Goal: Information Seeking & Learning: Learn about a topic

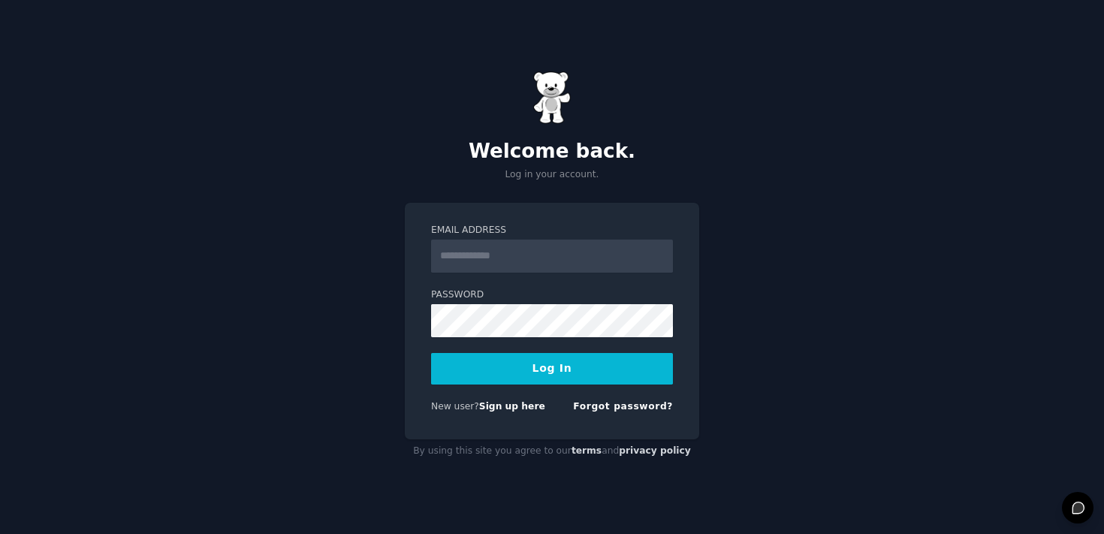
click at [543, 247] on input "Email Address" at bounding box center [552, 256] width 242 height 33
click at [550, 247] on input "Email Address" at bounding box center [552, 256] width 242 height 33
type input "**********"
click at [581, 369] on button "Log In" at bounding box center [552, 369] width 242 height 32
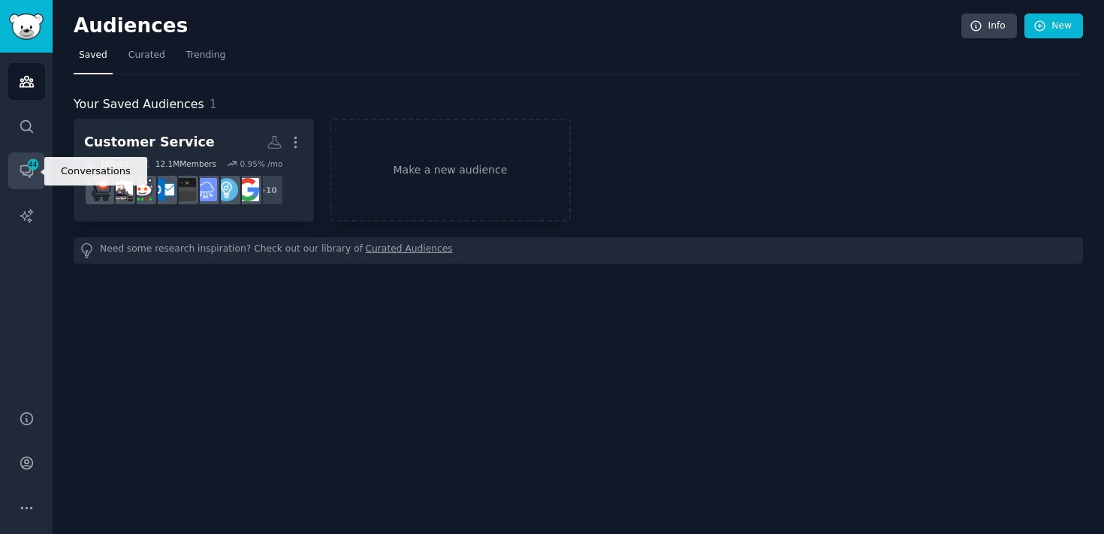
click at [23, 171] on icon "Sidebar" at bounding box center [27, 171] width 16 height 16
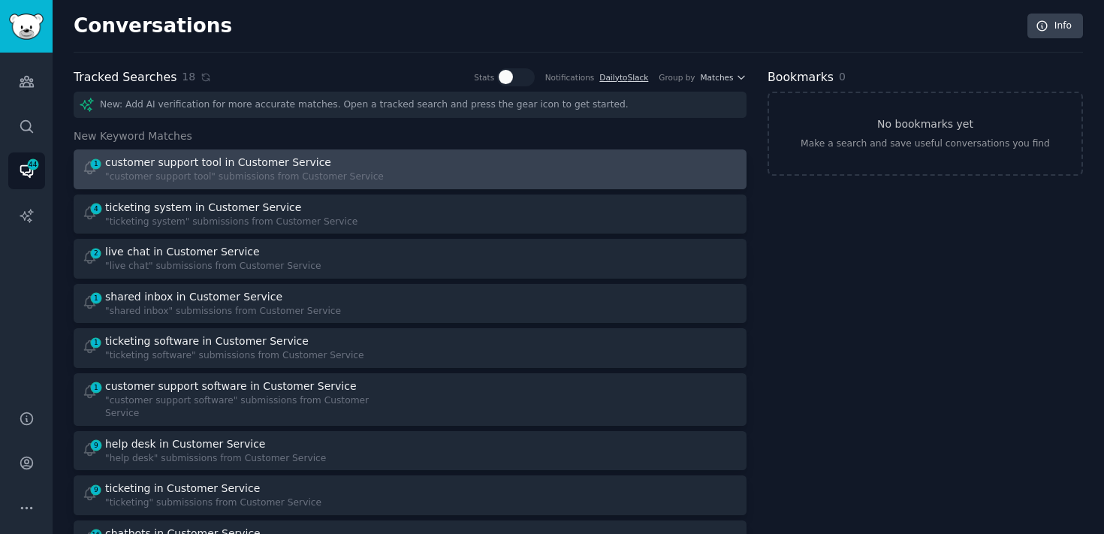
click at [463, 175] on div at bounding box center [580, 169] width 319 height 29
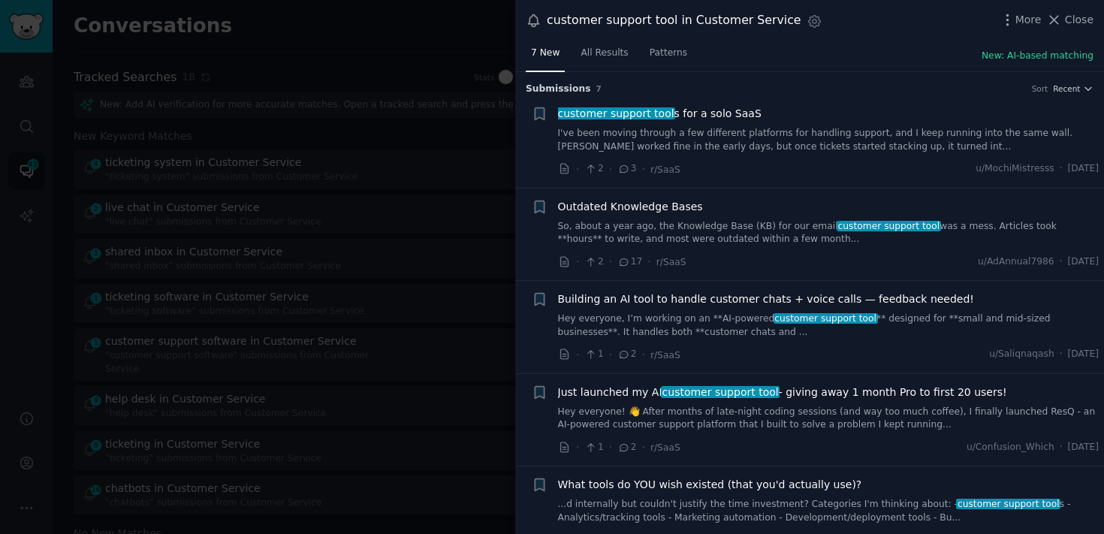
click at [652, 135] on link "I've been moving through a few different platforms for handling support, and I …" at bounding box center [829, 140] width 542 height 26
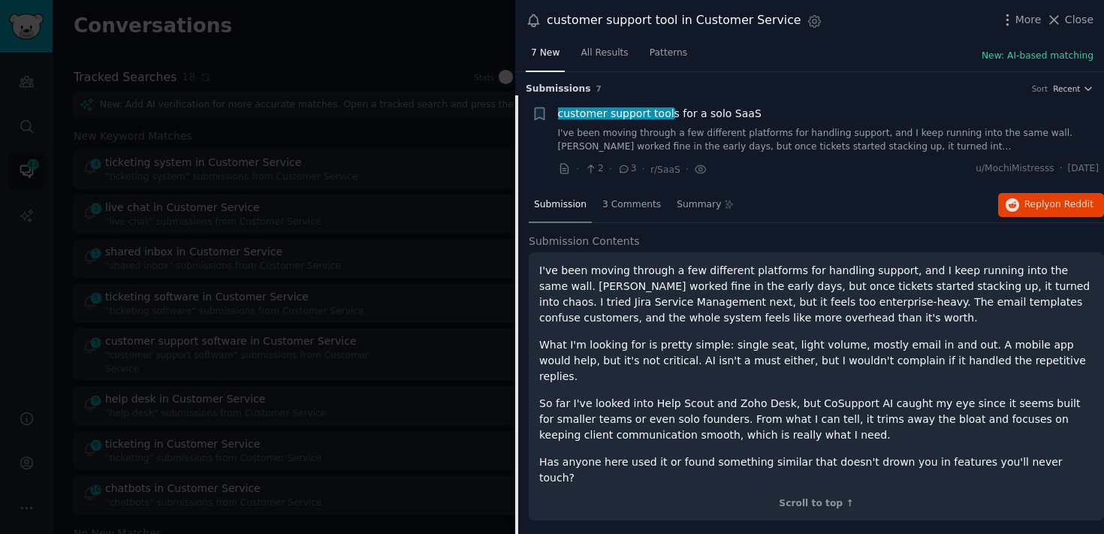
scroll to position [23, 0]
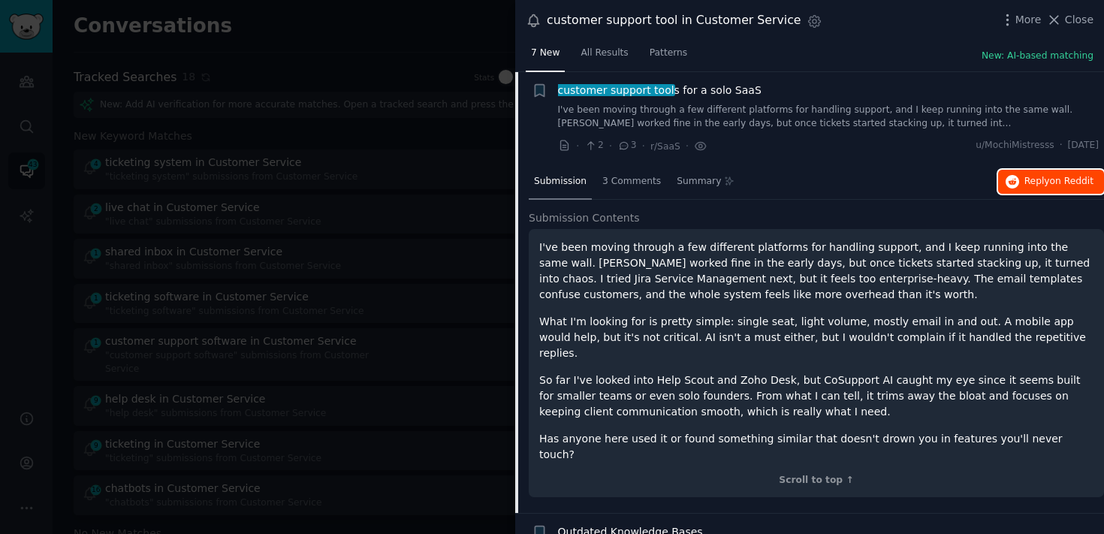
click at [1067, 176] on span "on Reddit" at bounding box center [1072, 181] width 44 height 11
click at [382, 151] on div at bounding box center [552, 267] width 1104 height 534
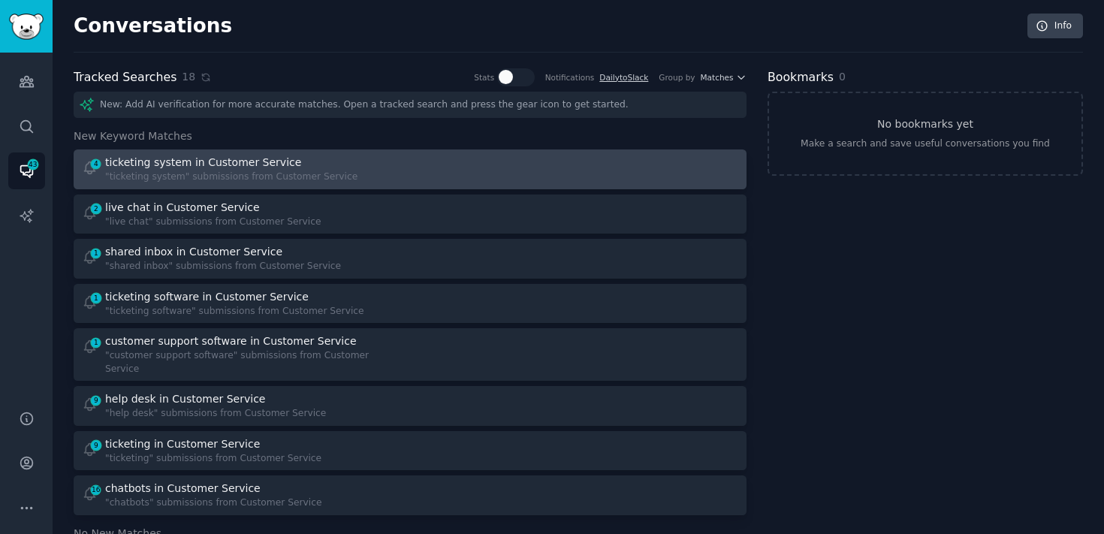
click at [371, 162] on div "4 ticketing system in Customer Service "ticketing system" submissions from Cust…" at bounding box center [241, 169] width 319 height 29
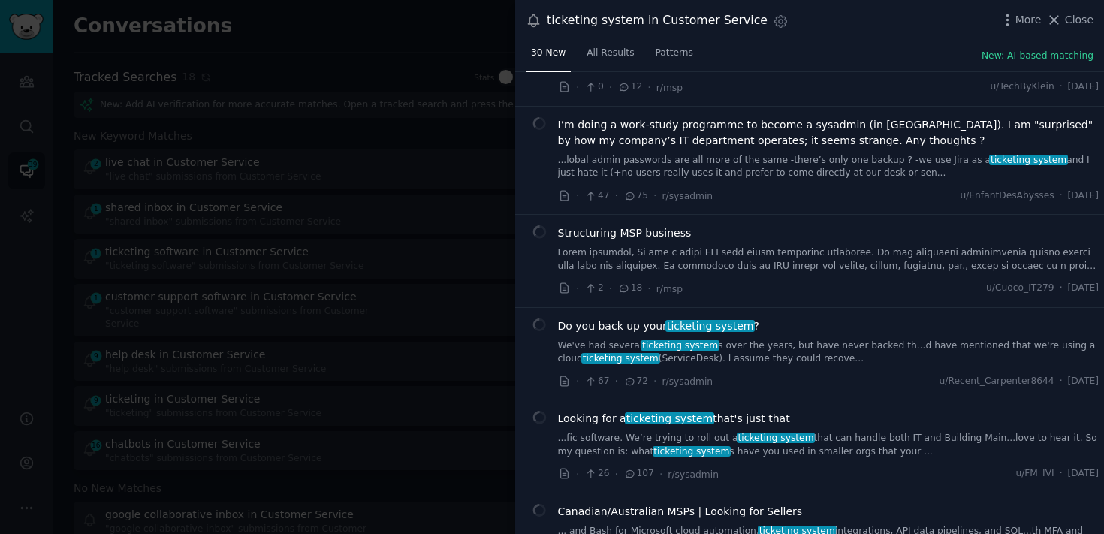
scroll to position [83, 0]
click at [718, 356] on link "We've had several ticketing system s over the years, but have never backed th..…" at bounding box center [829, 352] width 542 height 26
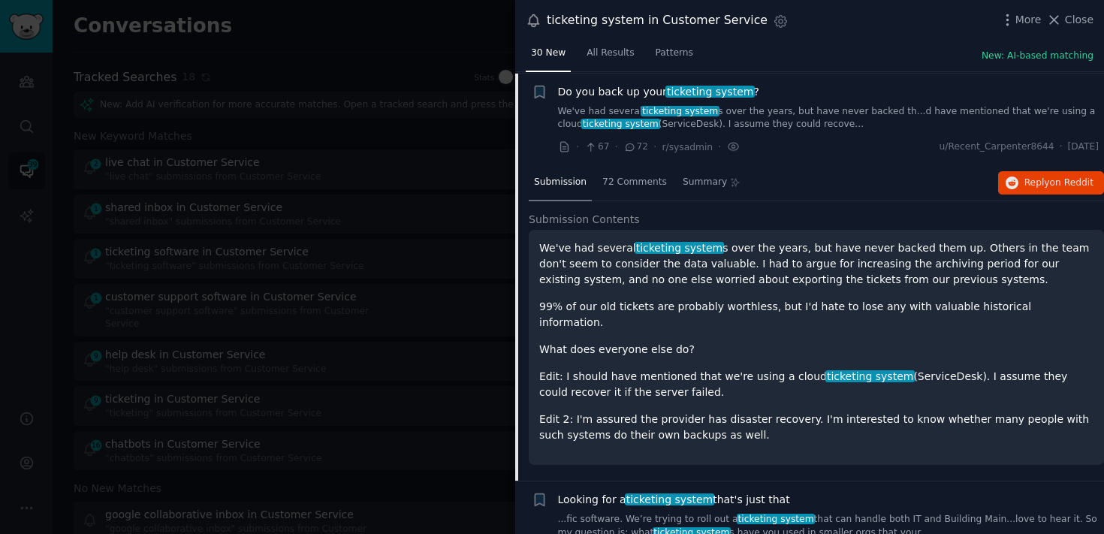
scroll to position [318, 0]
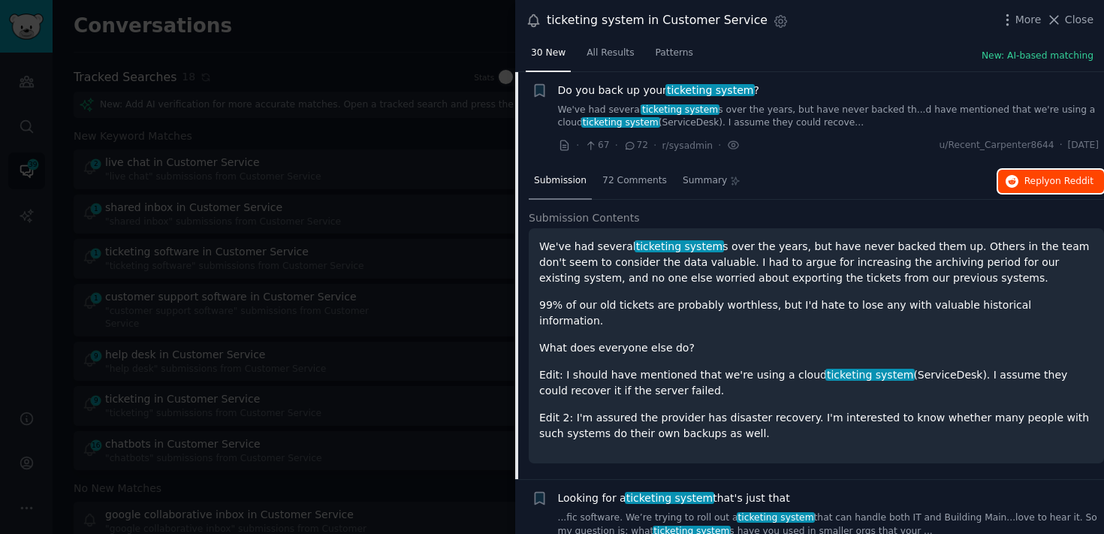
click at [1046, 192] on button "Reply on Reddit" at bounding box center [1051, 182] width 106 height 24
click at [650, 86] on span "Do you back up your ticketing system ?" at bounding box center [658, 91] width 201 height 16
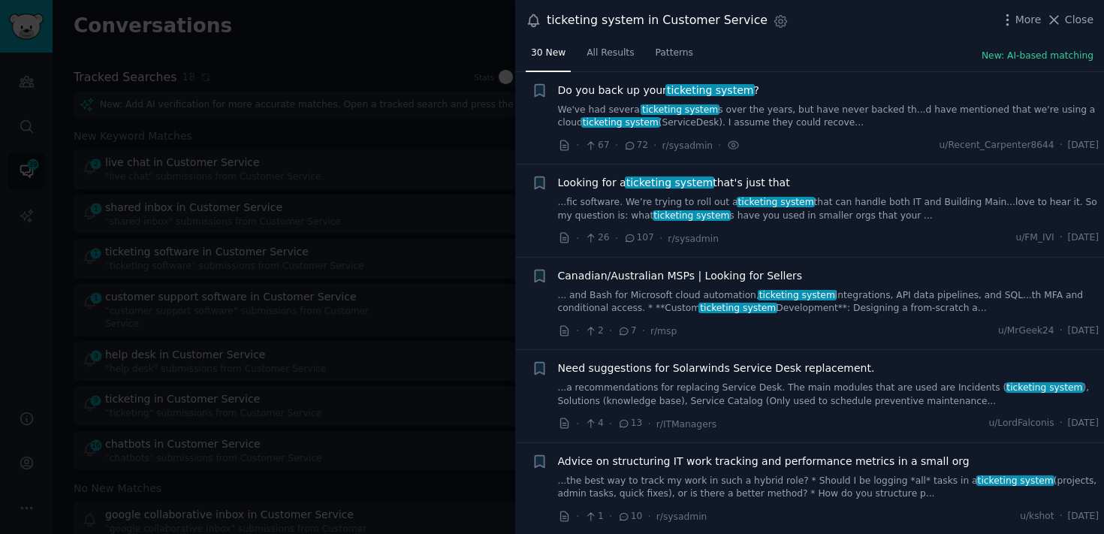
click at [639, 201] on link "...fic software. We’re trying to roll out a ticketing system that can handle bo…" at bounding box center [829, 209] width 542 height 26
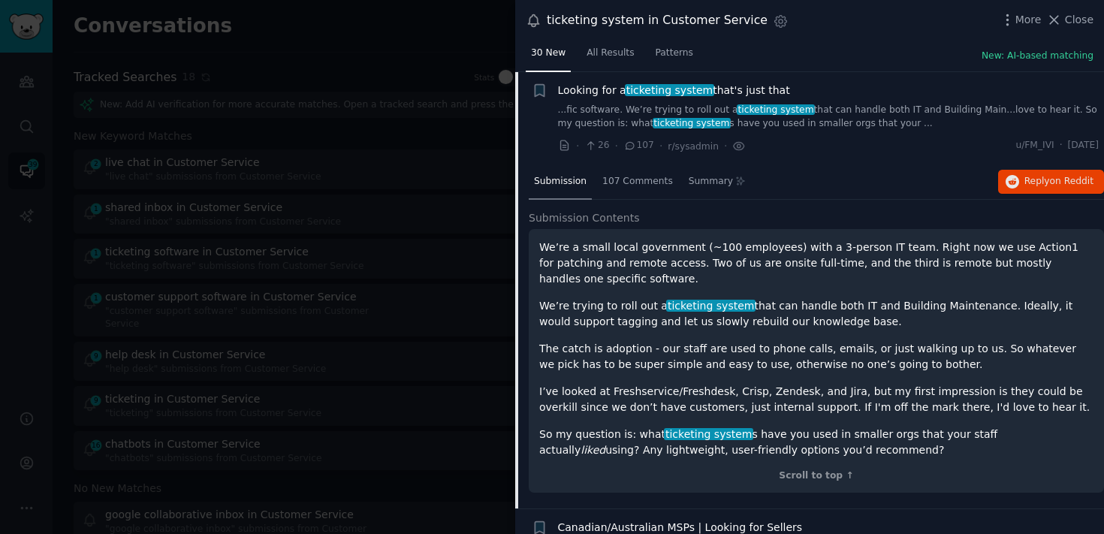
scroll to position [410, 0]
click at [1013, 179] on icon "button" at bounding box center [1013, 182] width 14 height 14
click at [741, 121] on link "...fic software. We’re trying to roll out a ticketing system that can handle bo…" at bounding box center [829, 117] width 542 height 26
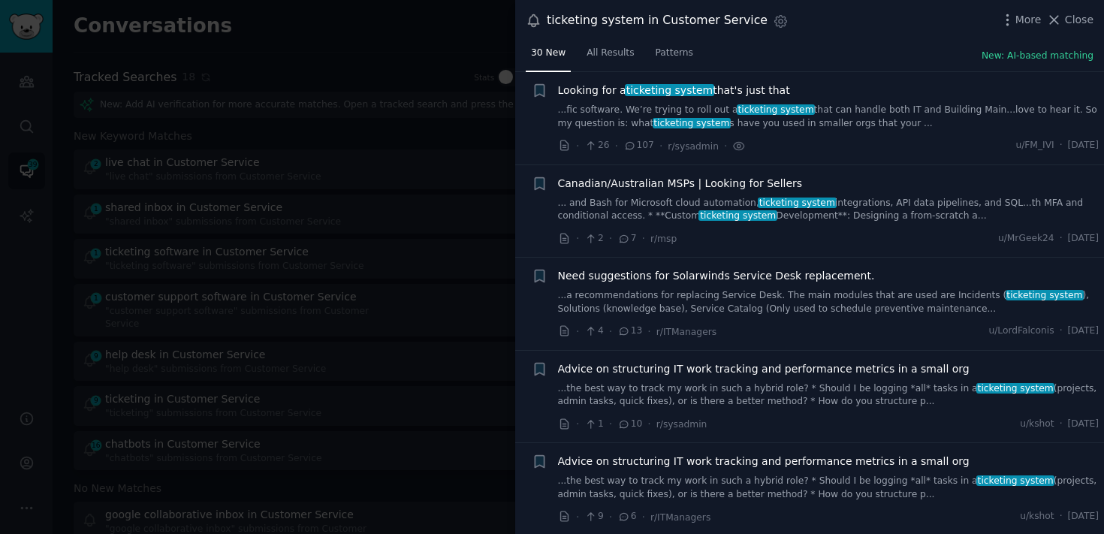
click at [714, 201] on link "... and Bash for Microsoft cloud automation, ticketing system integrations, API…" at bounding box center [829, 210] width 542 height 26
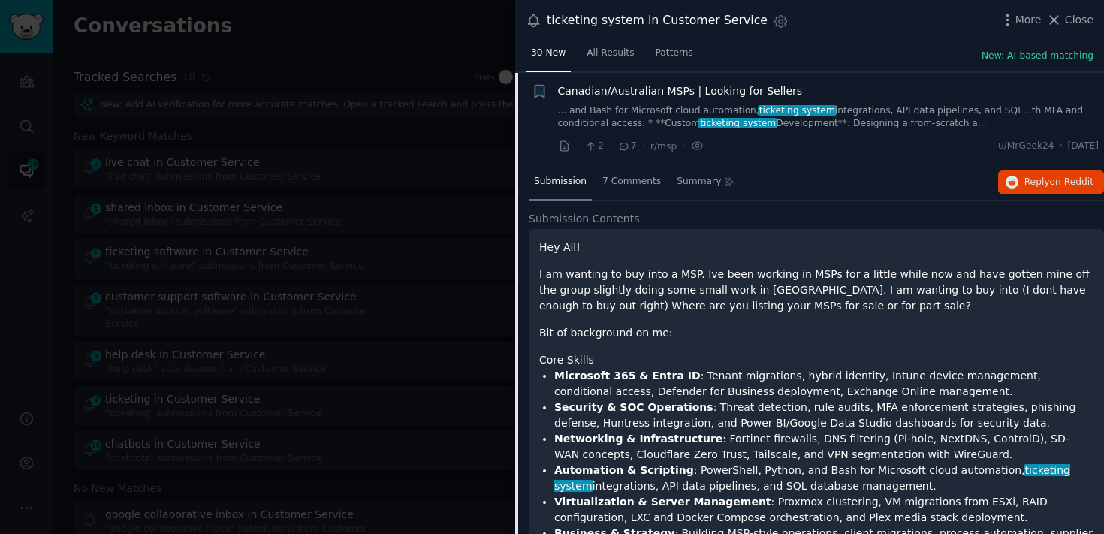
scroll to position [503, 0]
click at [714, 201] on div "Submission 7 Comments Summary Reply on Reddit Submission Contents Hey All! I am…" at bounding box center [816, 491] width 575 height 654
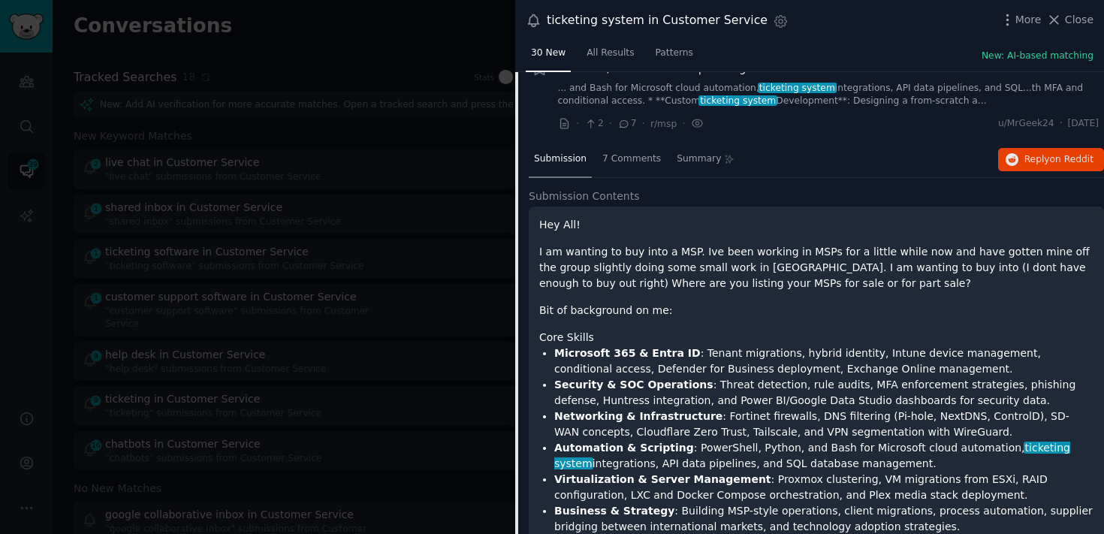
click at [800, 89] on span "ticketing system" at bounding box center [797, 88] width 79 height 11
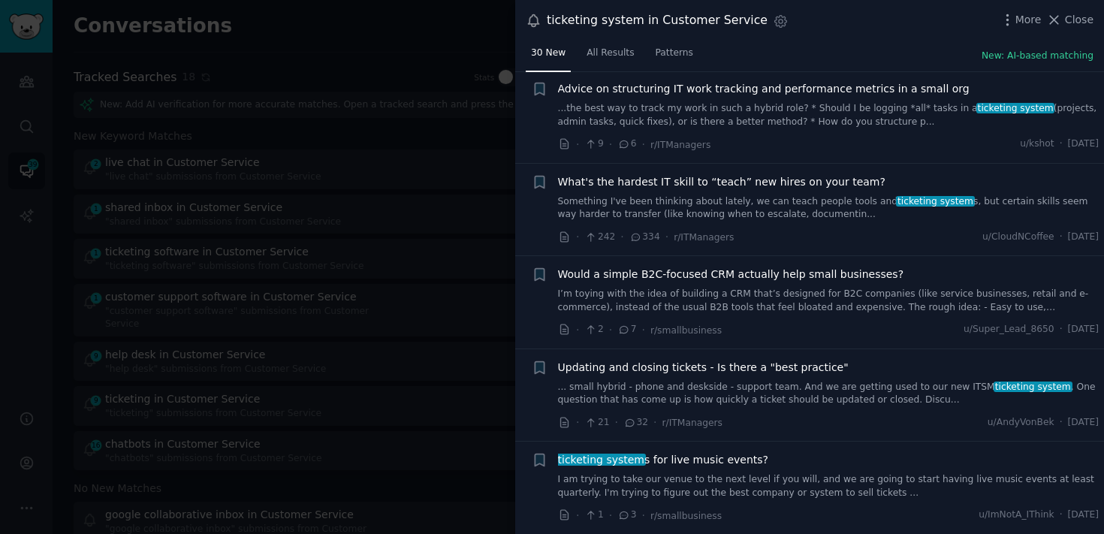
scroll to position [793, 0]
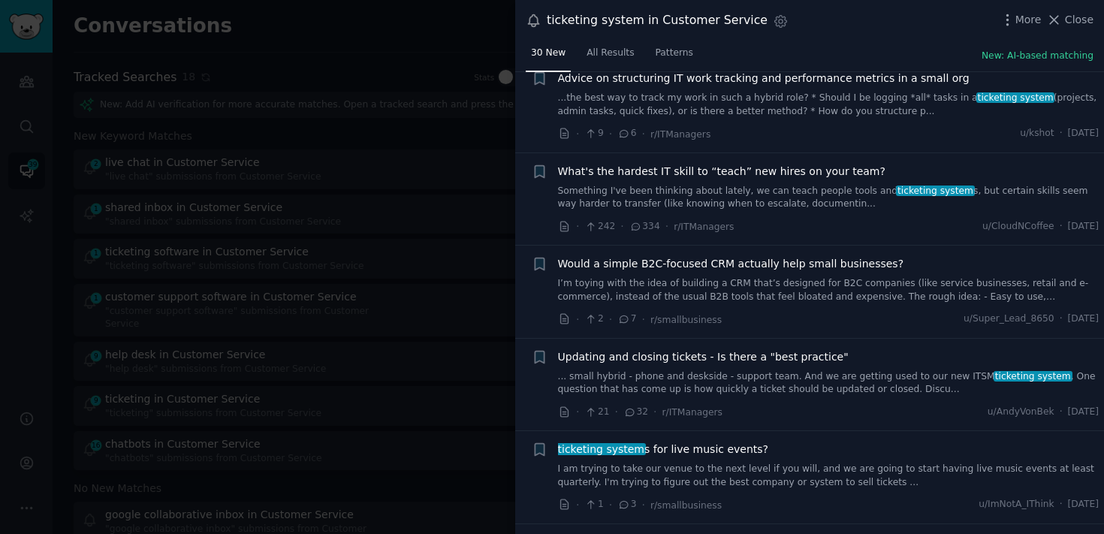
click at [394, 255] on div at bounding box center [552, 267] width 1104 height 534
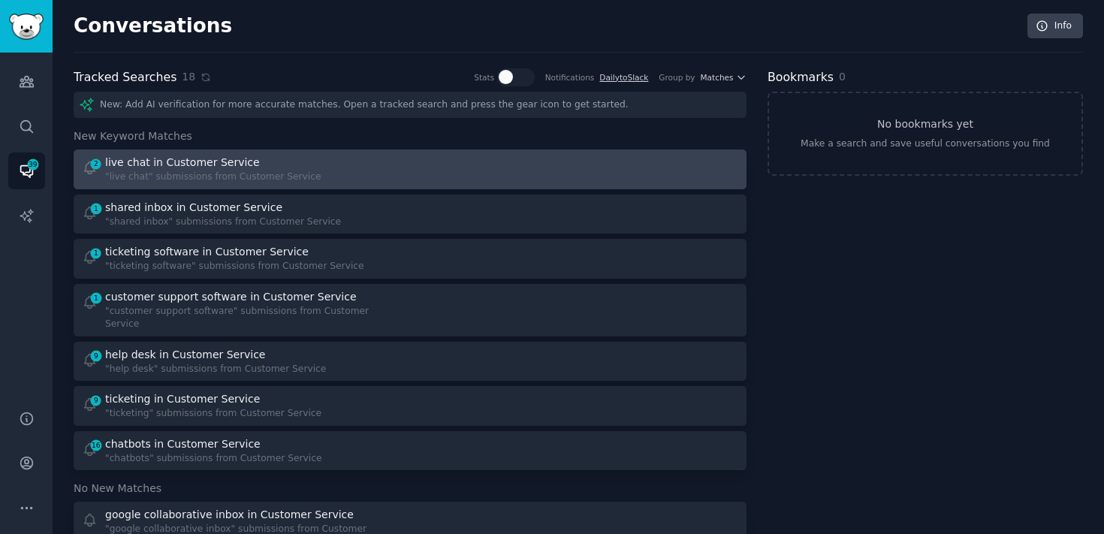
click at [360, 161] on div "2 live chat in Customer Service "live chat" submissions from Customer Service" at bounding box center [241, 169] width 319 height 29
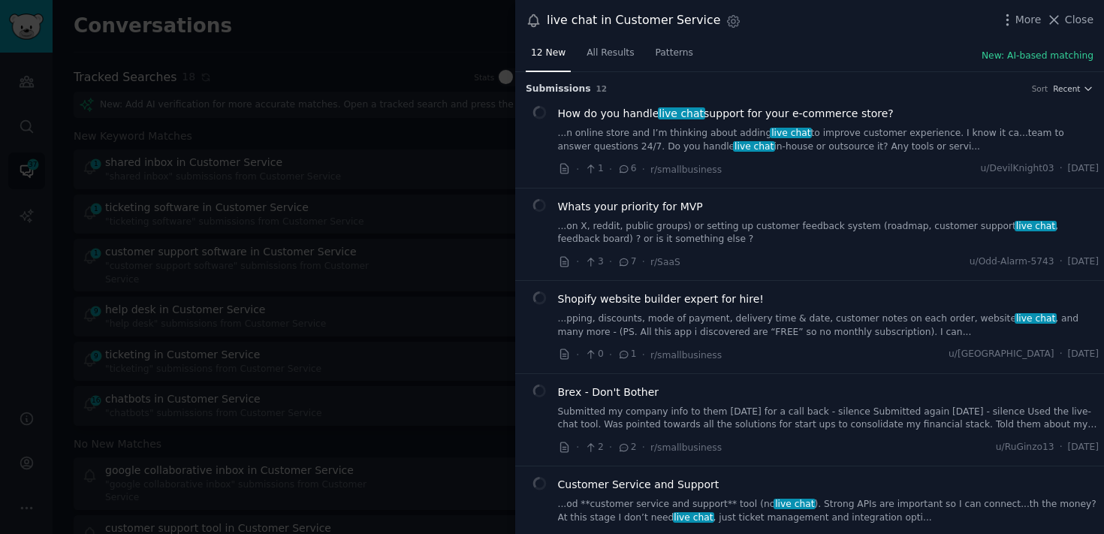
click at [770, 130] on span "live chat" at bounding box center [791, 133] width 42 height 11
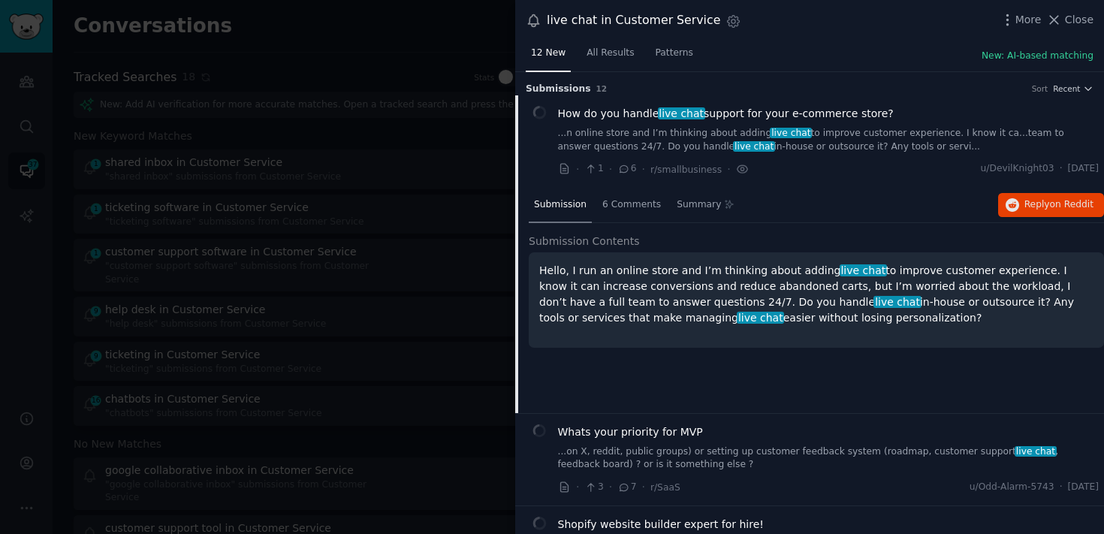
scroll to position [23, 0]
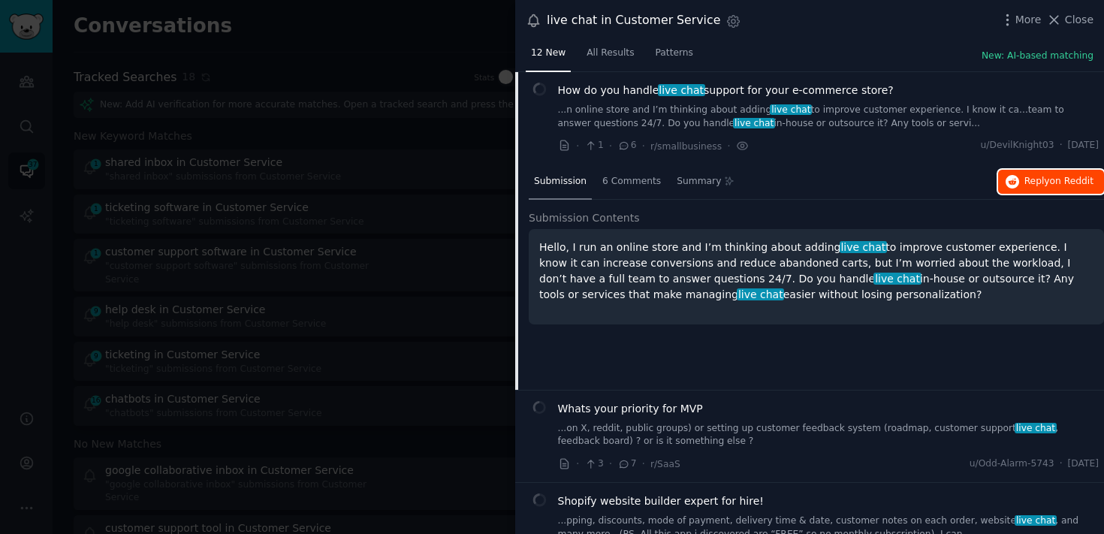
click at [1025, 181] on span "Reply on Reddit" at bounding box center [1059, 182] width 69 height 14
click at [783, 113] on span "live chat" at bounding box center [791, 109] width 42 height 11
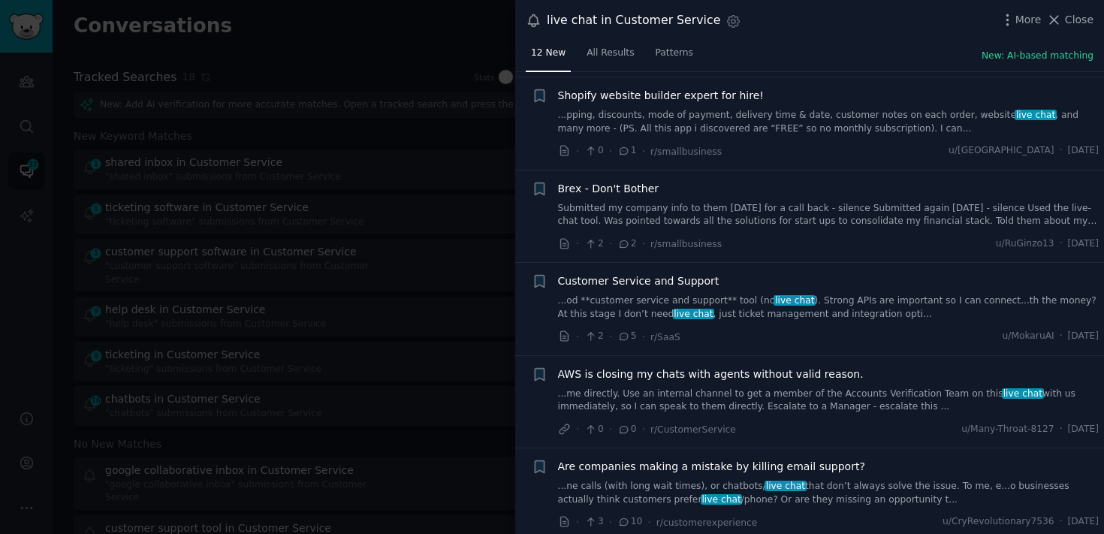
click at [796, 295] on span "live chat" at bounding box center [795, 300] width 42 height 11
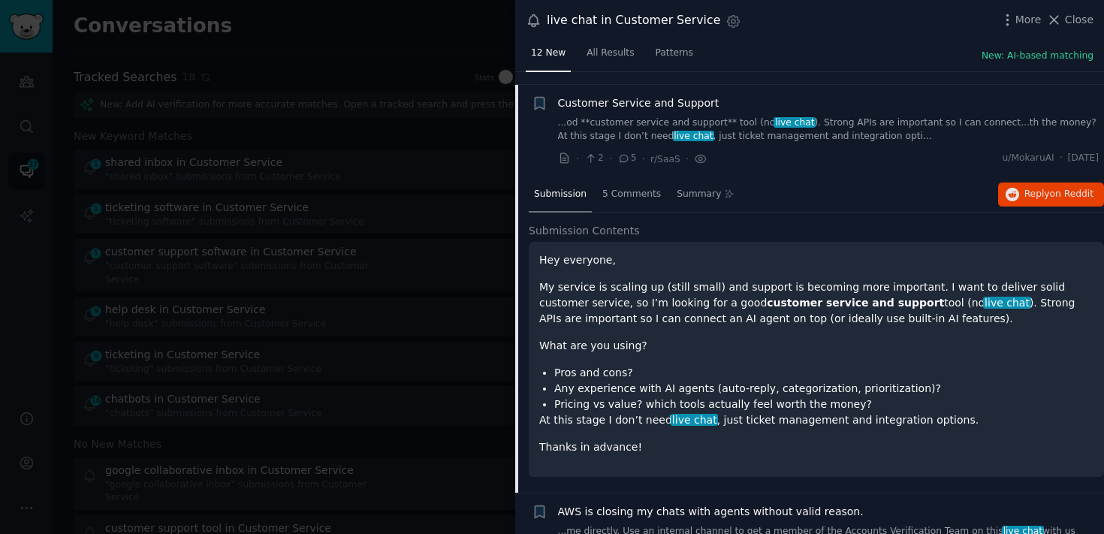
scroll to position [394, 0]
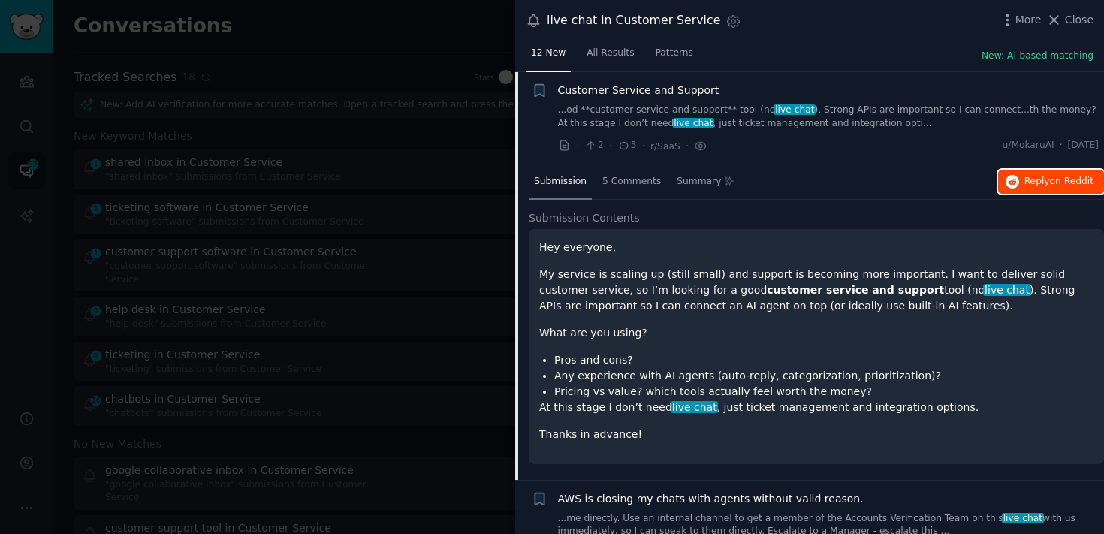
click at [1043, 183] on span "Reply on Reddit" at bounding box center [1059, 182] width 69 height 14
click at [934, 135] on div "Customer Service and Support ...od **customer service and support** tool (no li…" at bounding box center [829, 118] width 542 height 71
click at [913, 111] on link "...od **customer service and support** tool (no live chat ). Strong APIs are im…" at bounding box center [829, 117] width 542 height 26
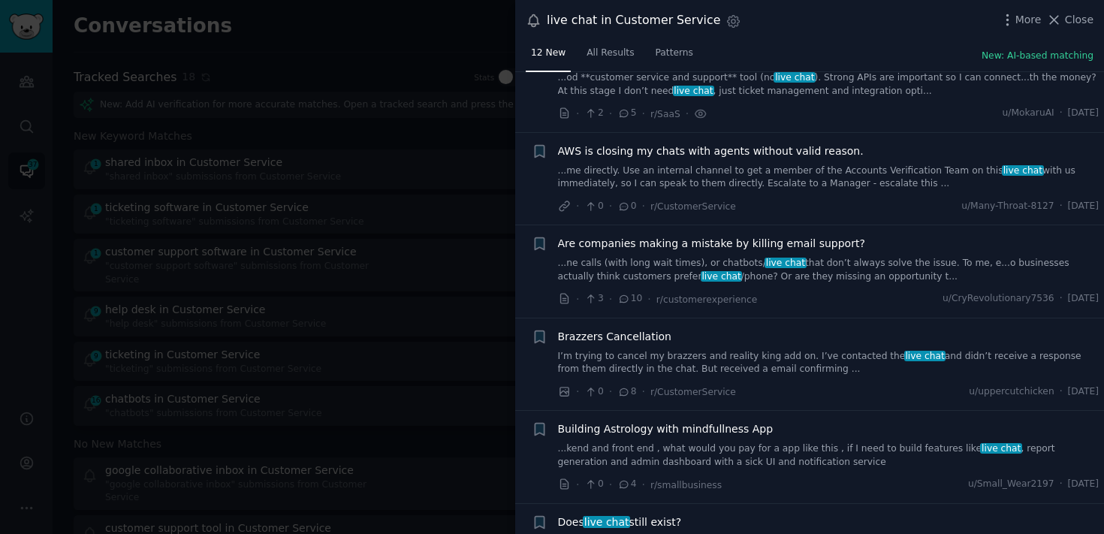
scroll to position [442, 0]
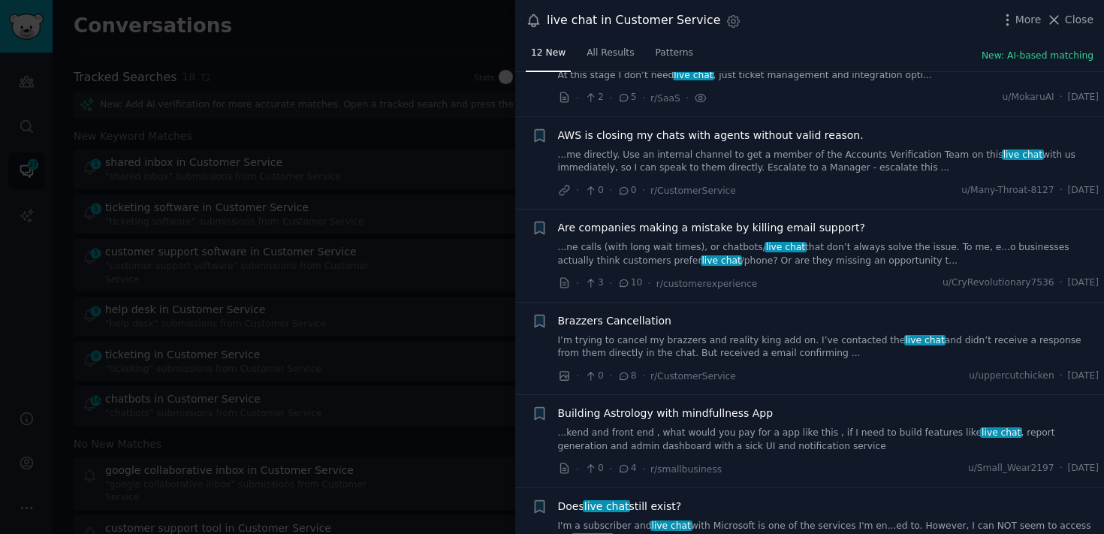
click at [412, 337] on div at bounding box center [552, 267] width 1104 height 534
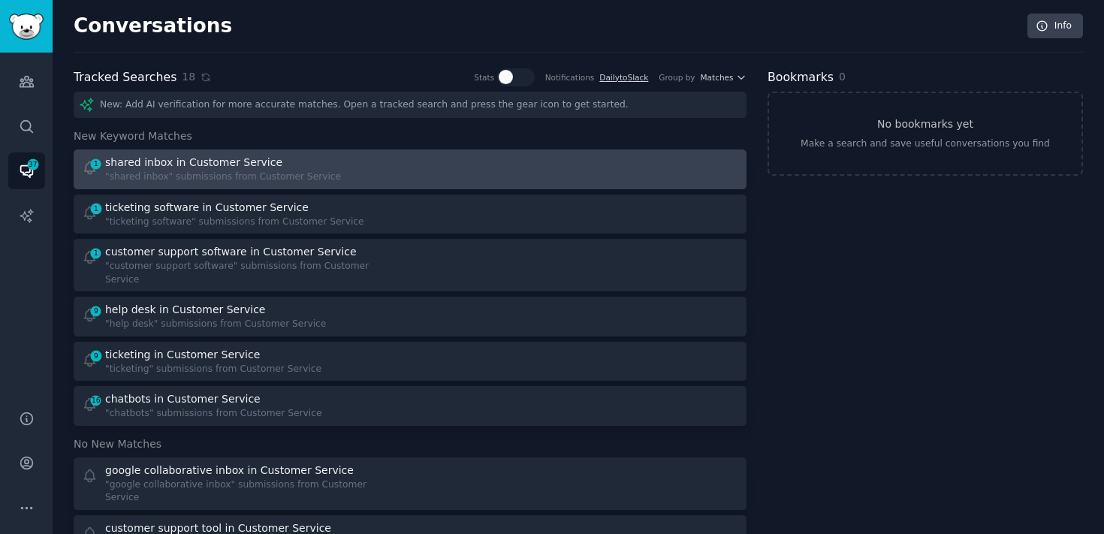
click at [327, 177] on div "1 shared inbox in Customer Service "shared inbox" submissions from Customer Ser…" at bounding box center [241, 169] width 319 height 29
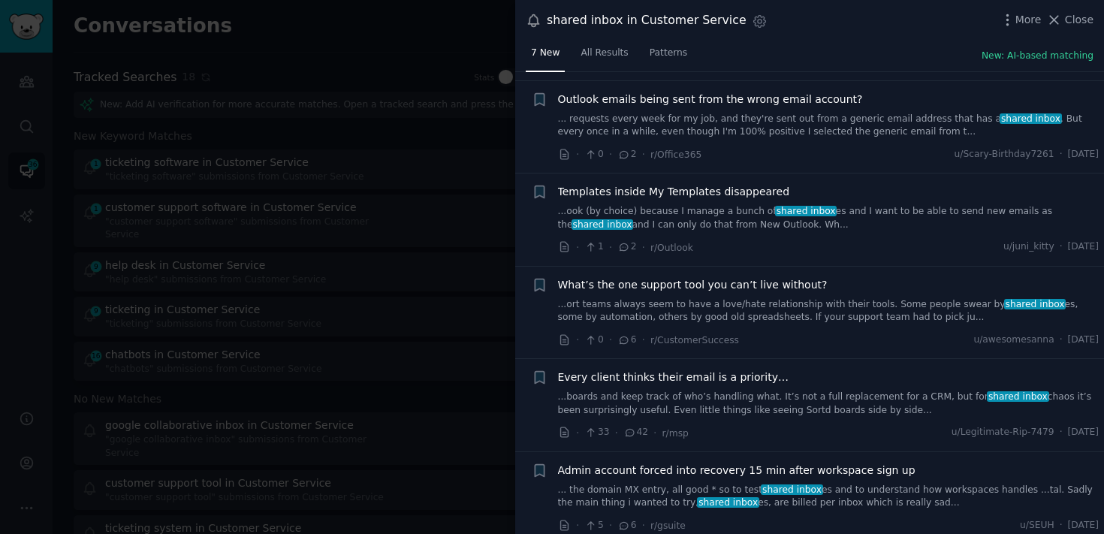
scroll to position [110, 0]
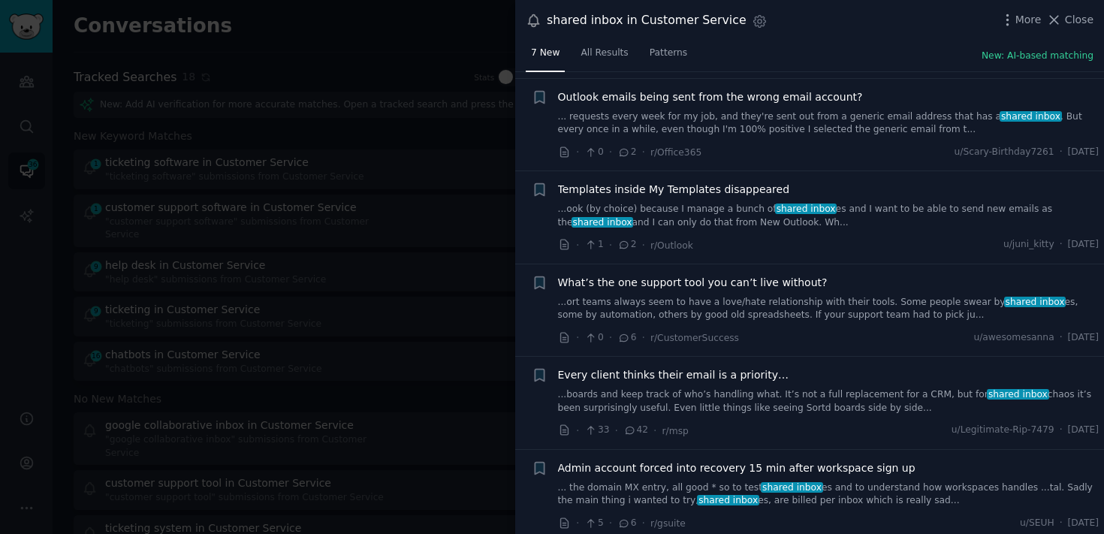
click at [718, 311] on link "...ort teams always seem to have a love/hate relationship with their tools. Som…" at bounding box center [829, 309] width 542 height 26
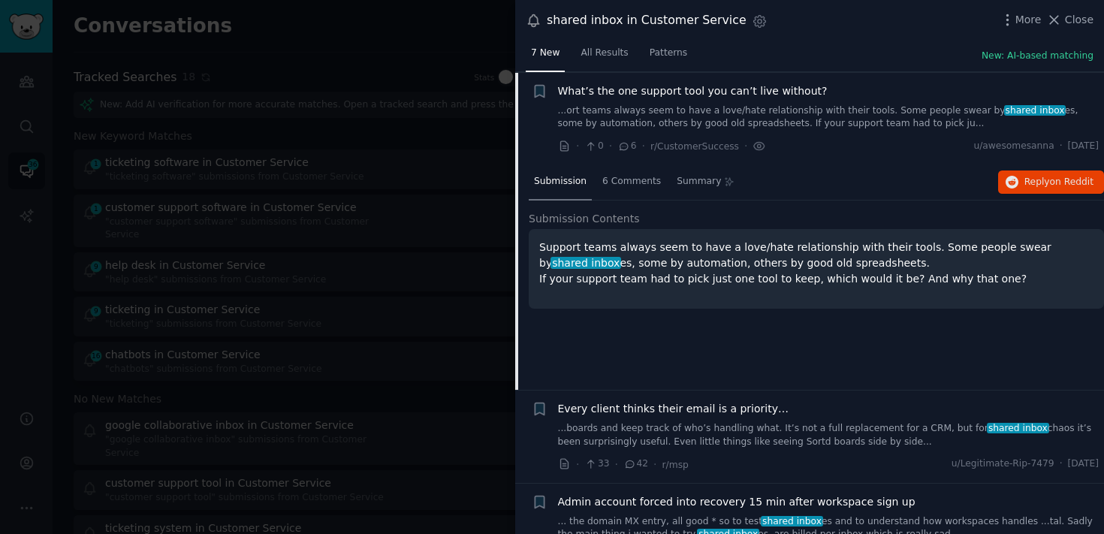
scroll to position [302, 0]
click at [1040, 175] on span "Reply on Reddit" at bounding box center [1059, 182] width 69 height 14
click at [467, 282] on div at bounding box center [552, 267] width 1104 height 534
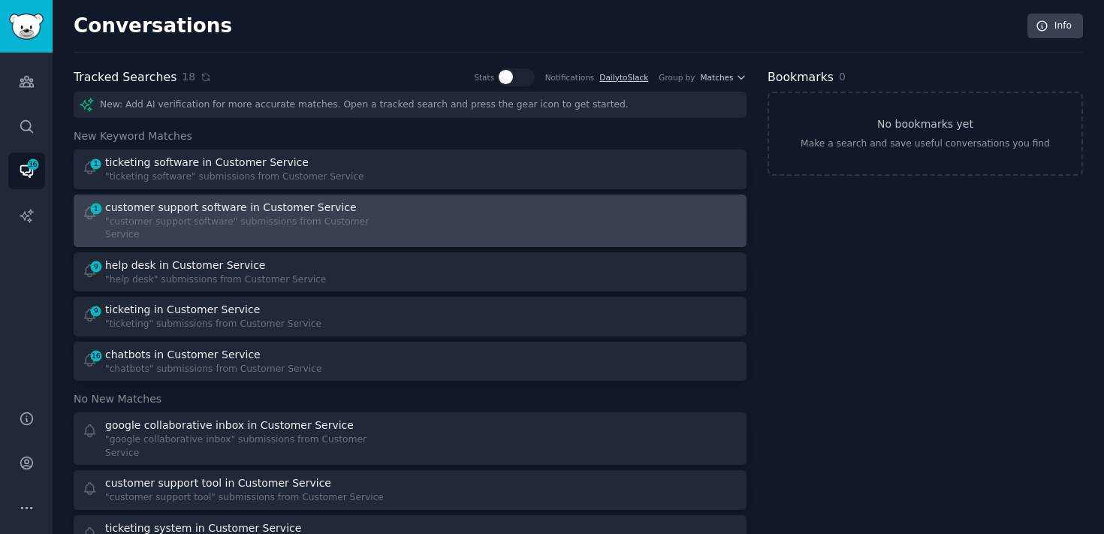
click at [267, 204] on div "customer support software in Customer Service" at bounding box center [231, 208] width 252 height 16
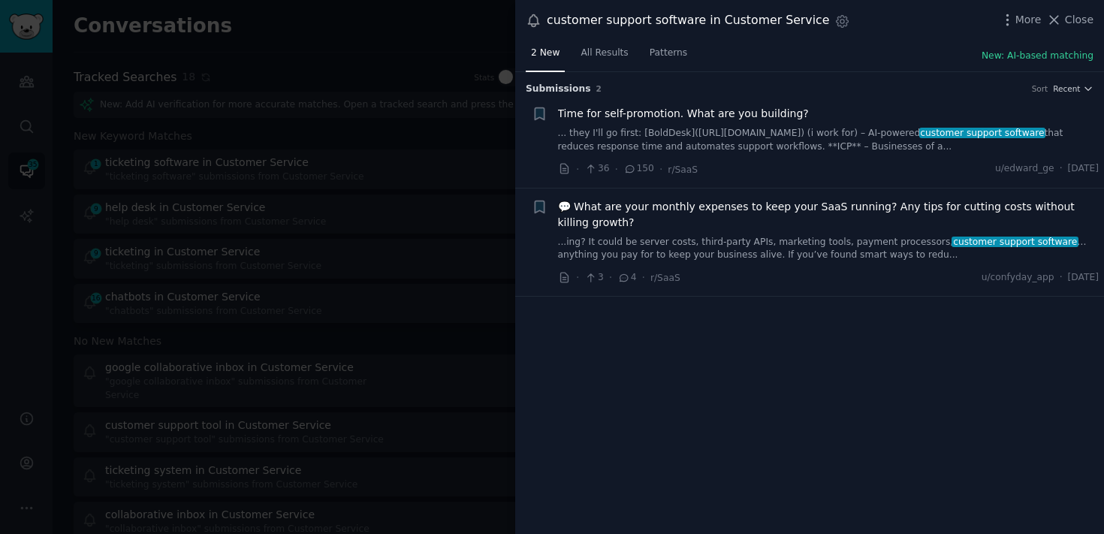
click at [753, 322] on div "Submission s 2 Sort Recent + Time for self-promotion. What are you building? ..…" at bounding box center [809, 303] width 589 height 463
click at [826, 133] on link "... they I'll go first: [BoldDesk]([URL][DOMAIN_NAME]) (i work for) – AI-powere…" at bounding box center [829, 140] width 542 height 26
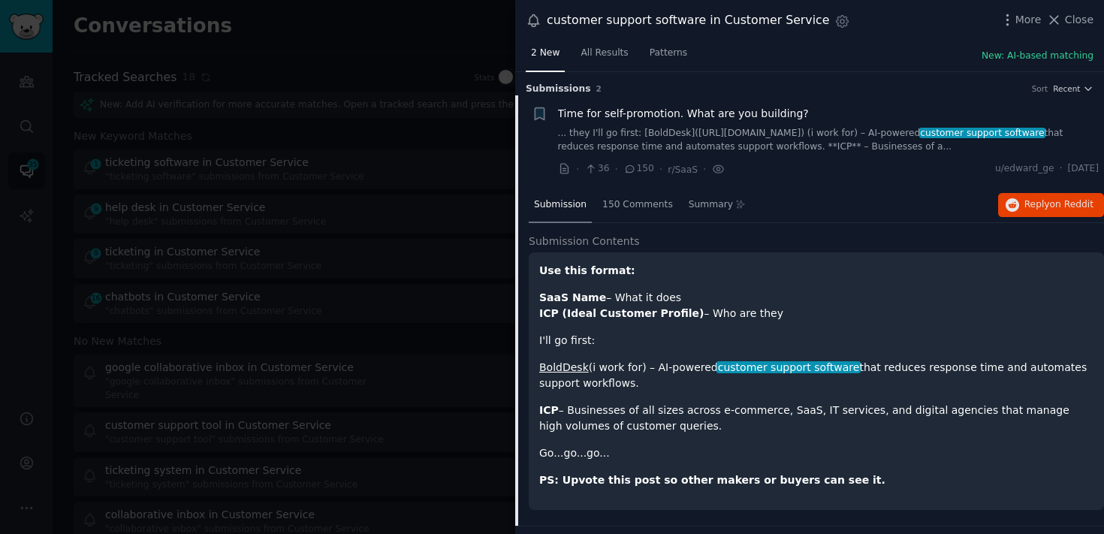
scroll to position [23, 0]
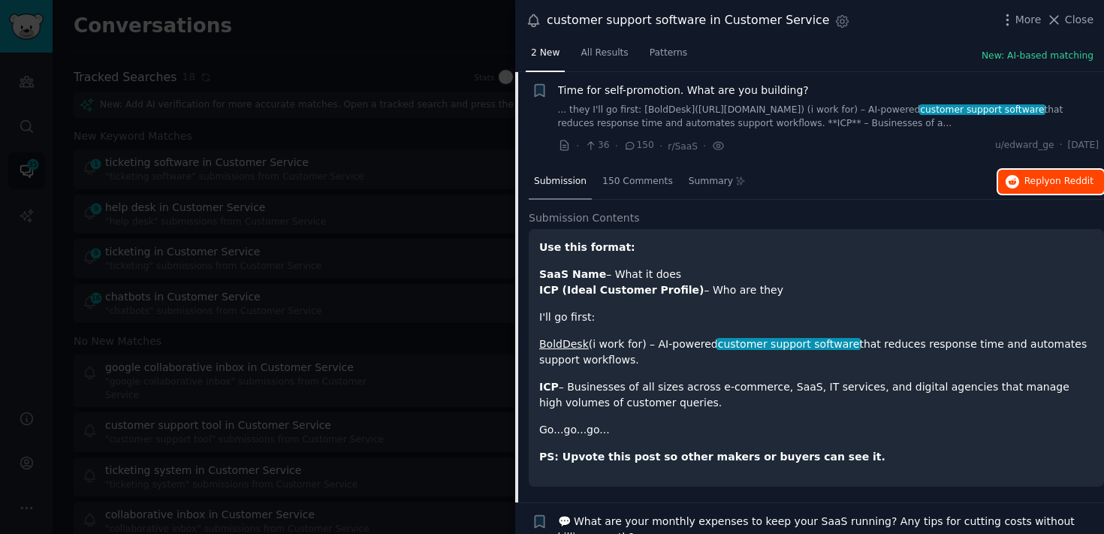
click at [1034, 182] on span "Reply on Reddit" at bounding box center [1059, 182] width 69 height 14
click at [388, 279] on div at bounding box center [552, 267] width 1104 height 534
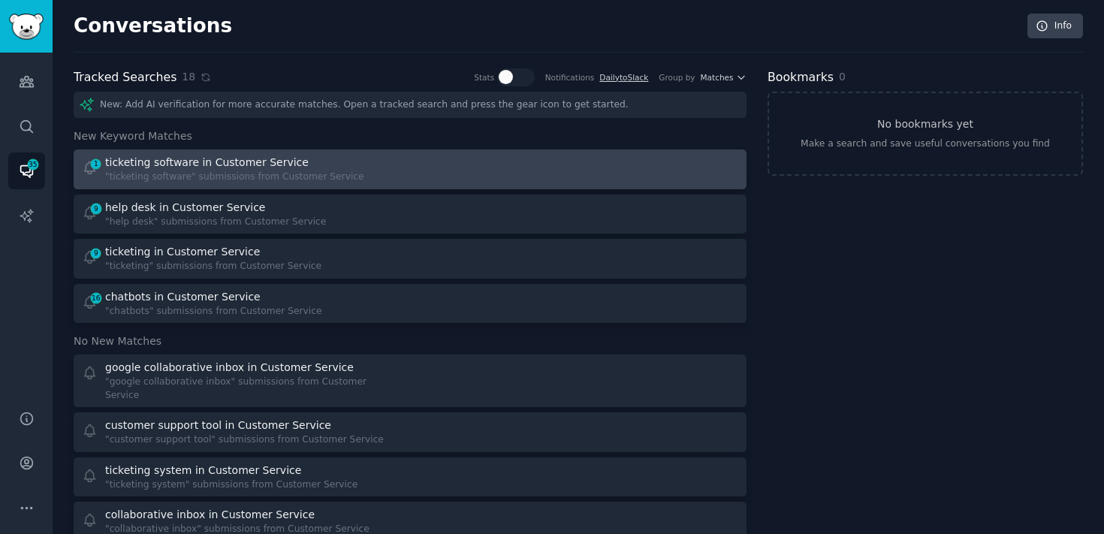
click at [286, 165] on div "ticketing software in Customer Service" at bounding box center [207, 163] width 204 height 16
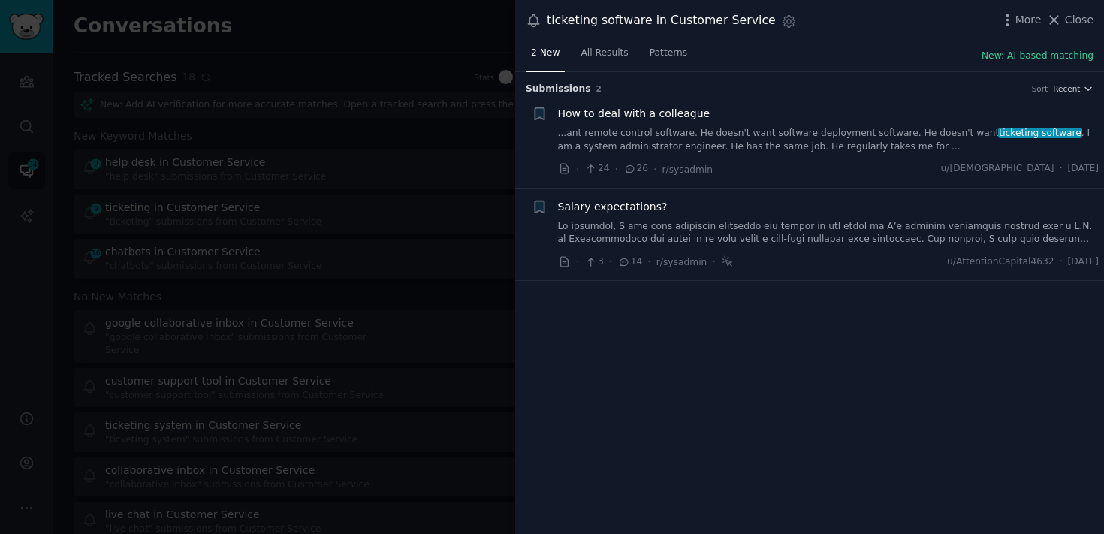
click at [392, 321] on div at bounding box center [552, 267] width 1104 height 534
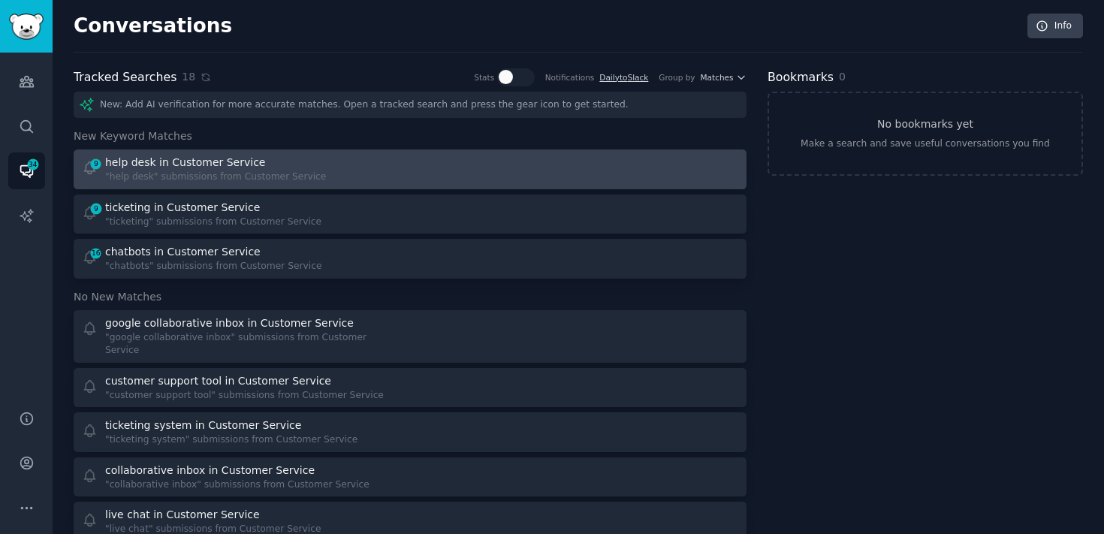
click at [291, 149] on link "9 help desk in Customer Service "help desk" submissions from Customer Service" at bounding box center [410, 169] width 673 height 40
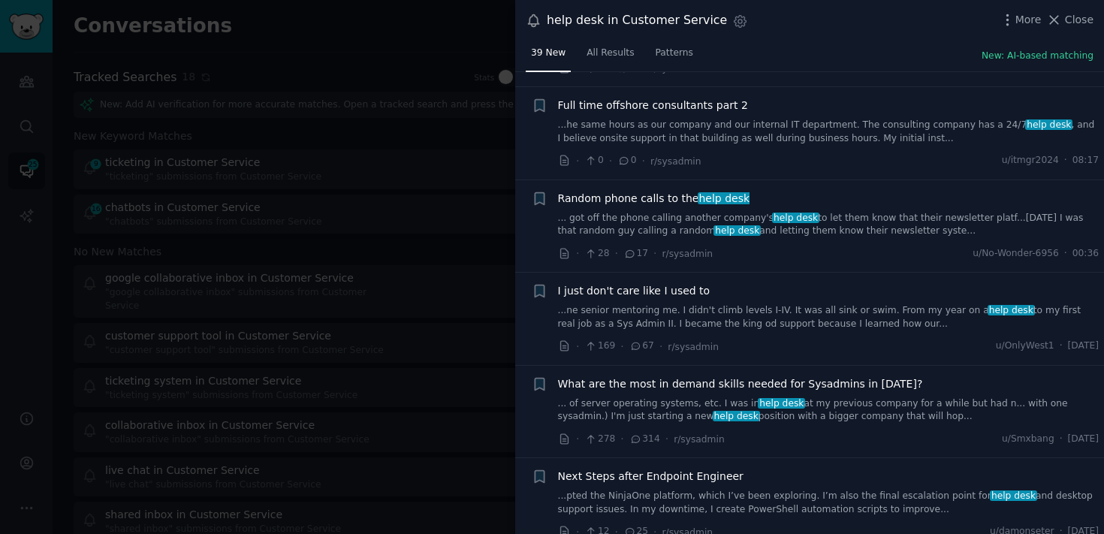
scroll to position [197, 0]
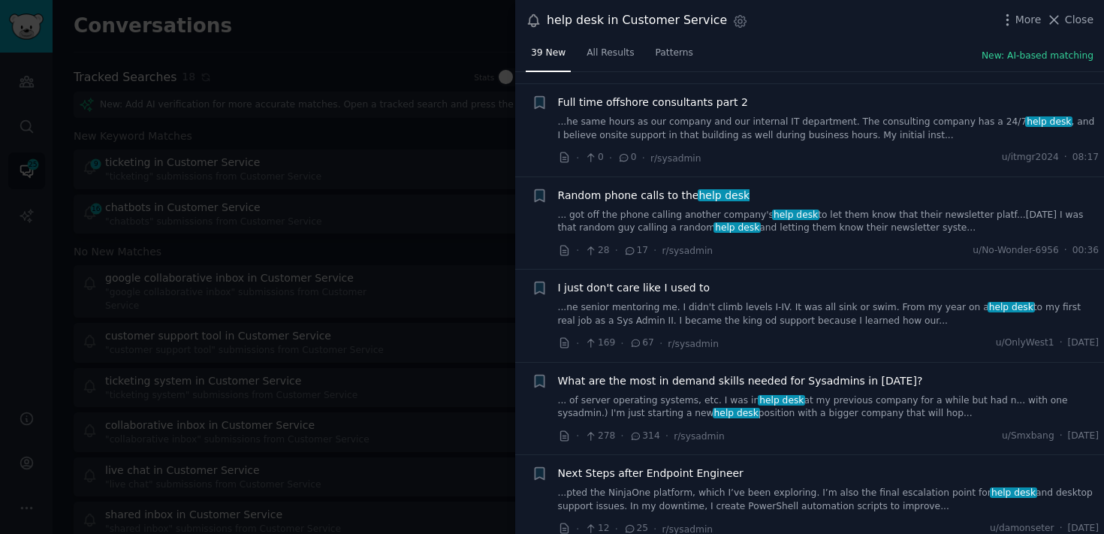
click at [792, 210] on span "help desk" at bounding box center [795, 215] width 47 height 11
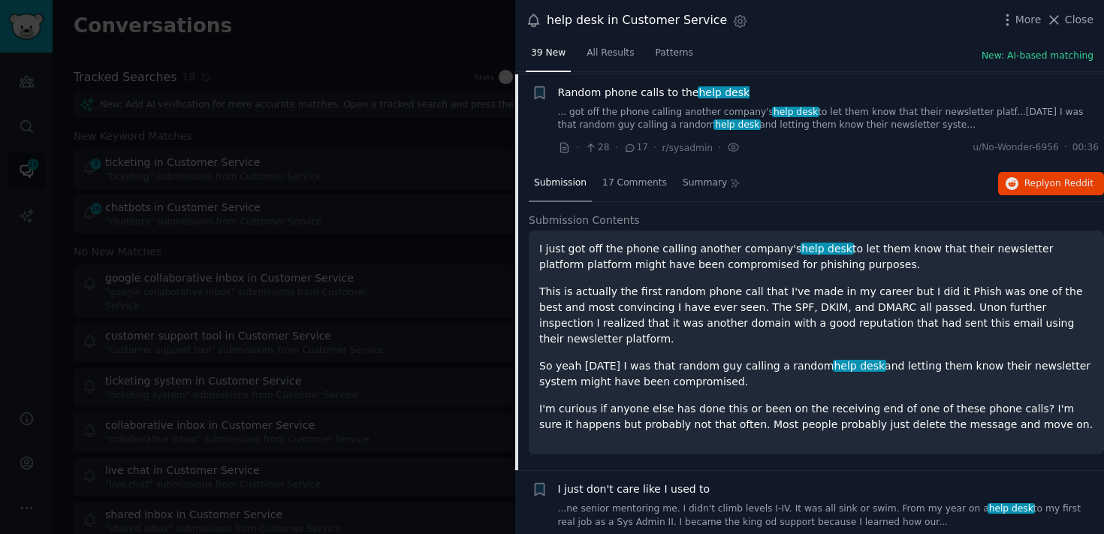
scroll to position [302, 0]
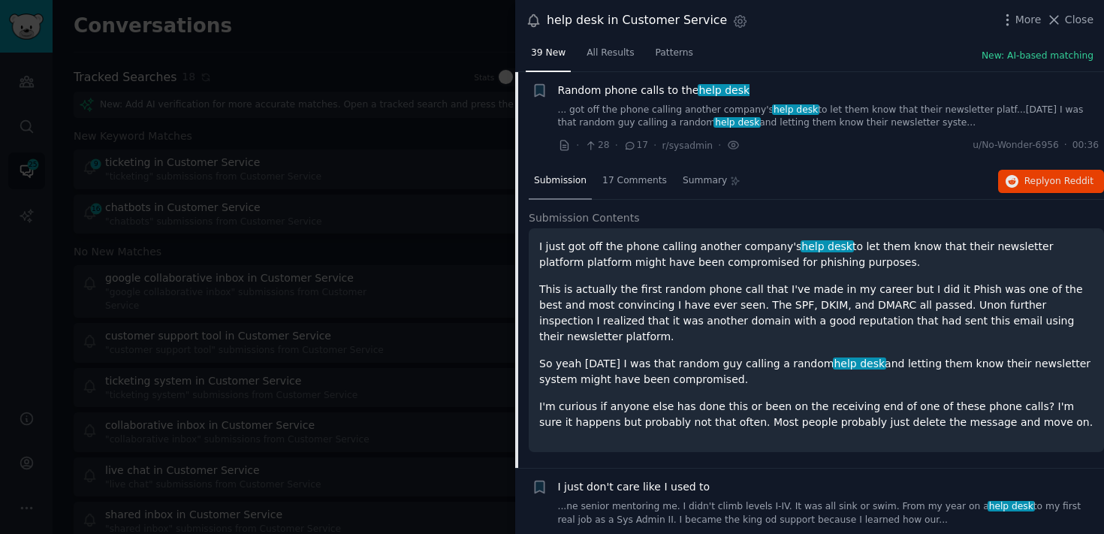
click at [1027, 167] on div "Submission 17 Comments Summary Reply on Reddit" at bounding box center [816, 182] width 575 height 36
click at [1030, 178] on span "Reply on Reddit" at bounding box center [1059, 182] width 69 height 14
click at [385, 183] on div at bounding box center [552, 267] width 1104 height 534
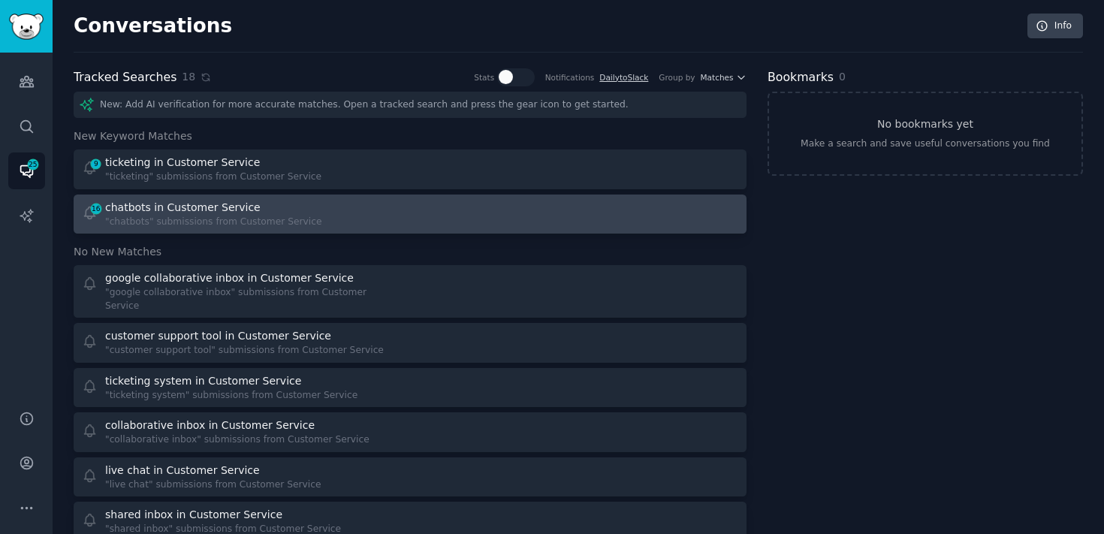
click at [369, 201] on div "16 chatbots in Customer Service "chatbots" submissions from Customer Service" at bounding box center [241, 214] width 319 height 29
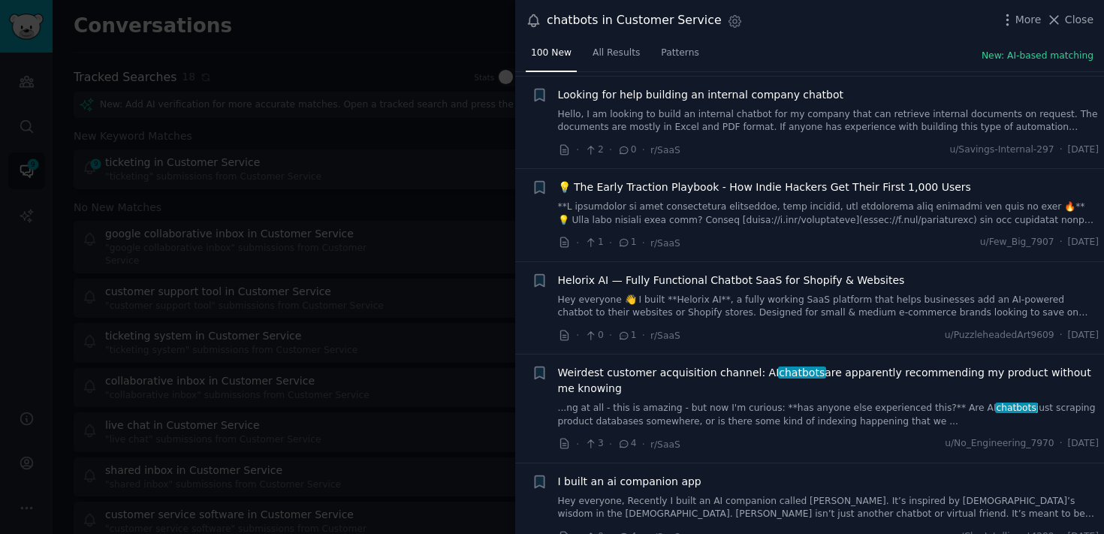
scroll to position [685, 0]
click at [675, 401] on link "...ng at all - this is amazing - but now I'm curious: **has anyone else experie…" at bounding box center [829, 414] width 542 height 26
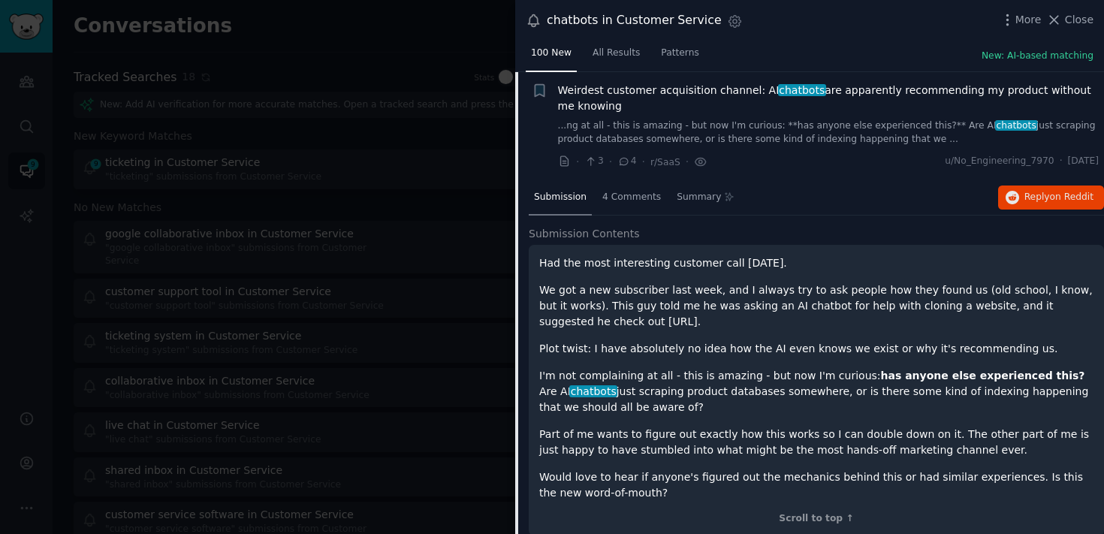
scroll to position [967, 0]
click at [1052, 198] on span "on Reddit" at bounding box center [1072, 197] width 44 height 11
click at [726, 88] on span "Weirdest customer acquisition channel: AI chatbots are apparently recommending …" at bounding box center [829, 99] width 542 height 32
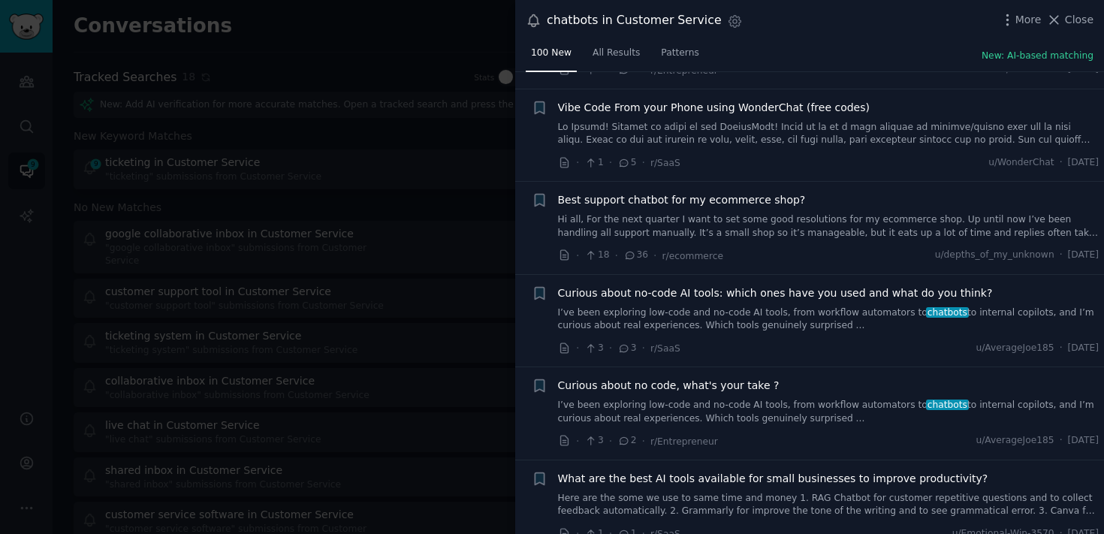
scroll to position [1273, 0]
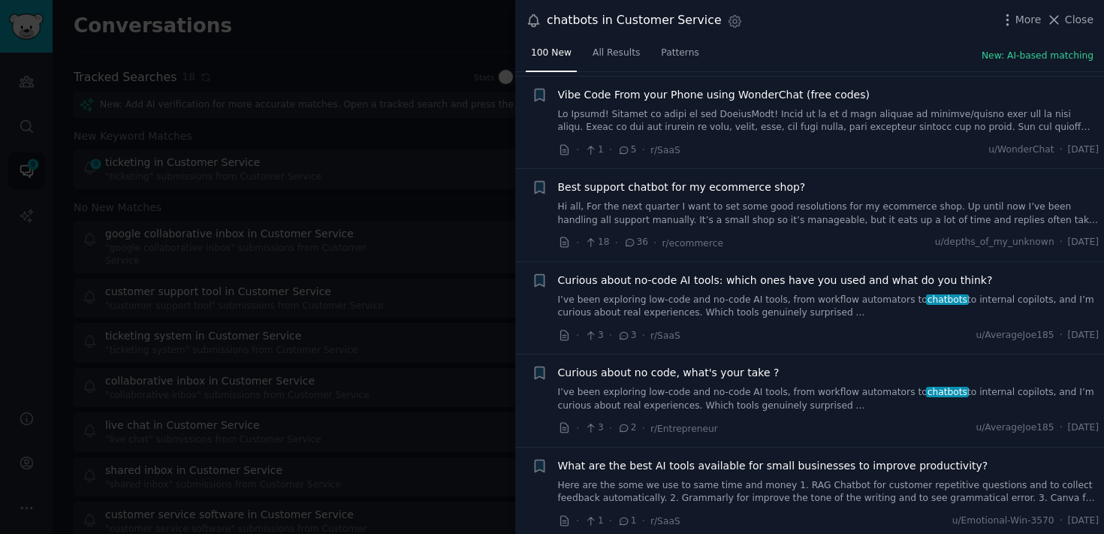
click at [705, 311] on link "I’ve been exploring low-code and no-code AI tools, from workflow automators to …" at bounding box center [829, 307] width 542 height 26
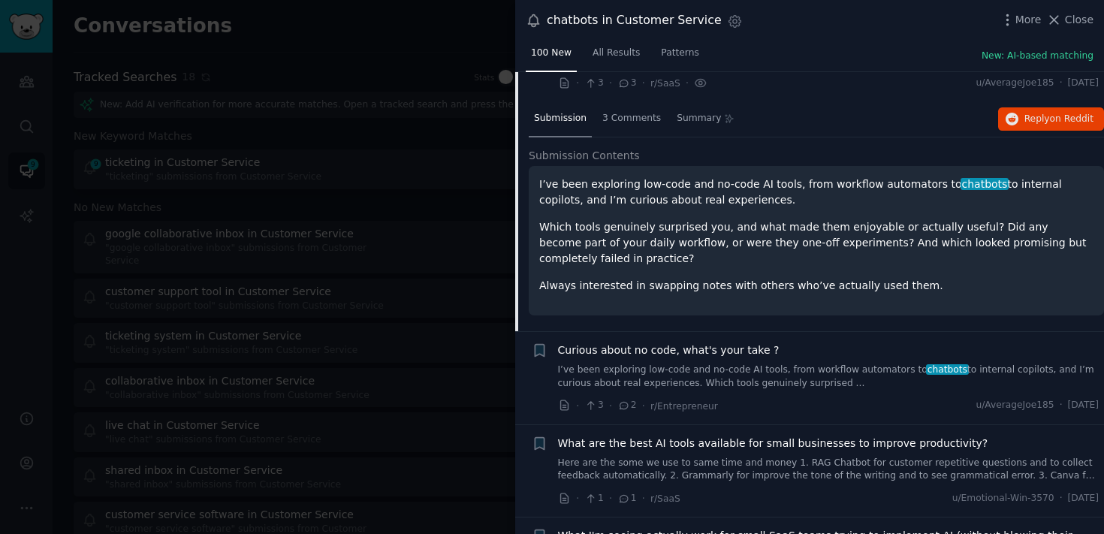
scroll to position [1542, 0]
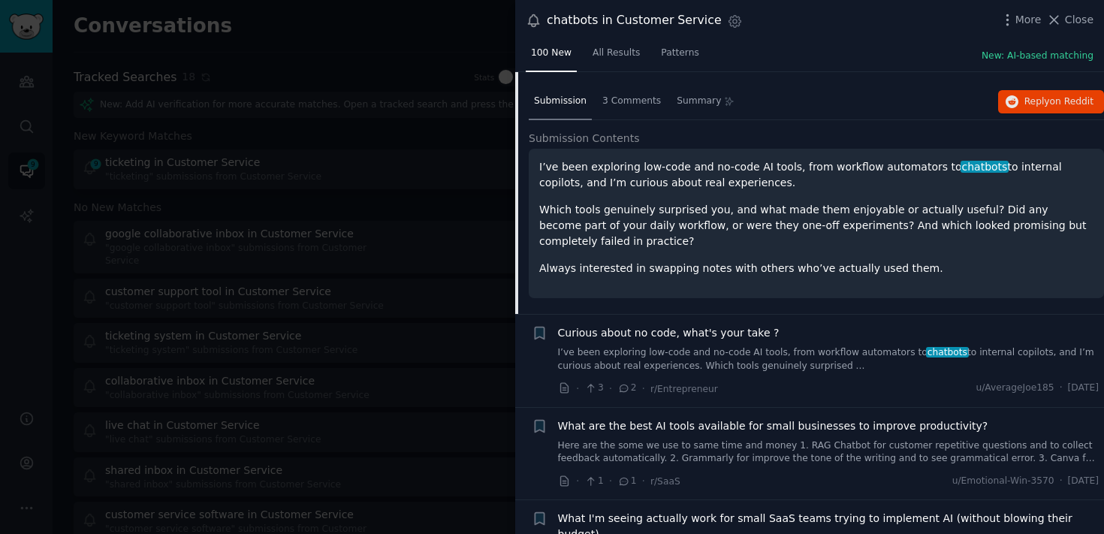
click at [352, 392] on div at bounding box center [552, 267] width 1104 height 534
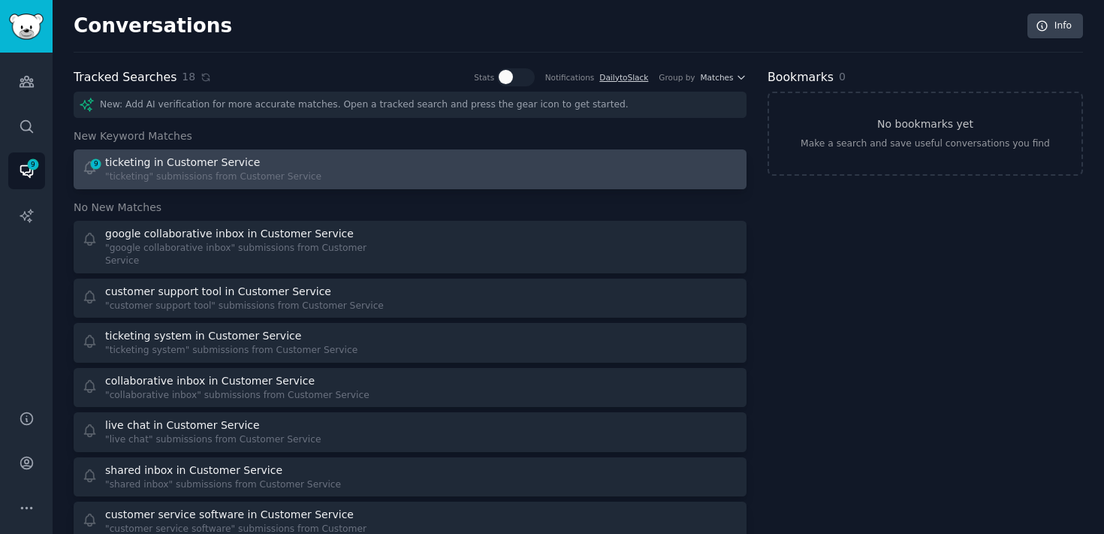
click at [319, 159] on div "9 ticketing in Customer Service "ticketing" submissions from Customer Service" at bounding box center [241, 169] width 319 height 29
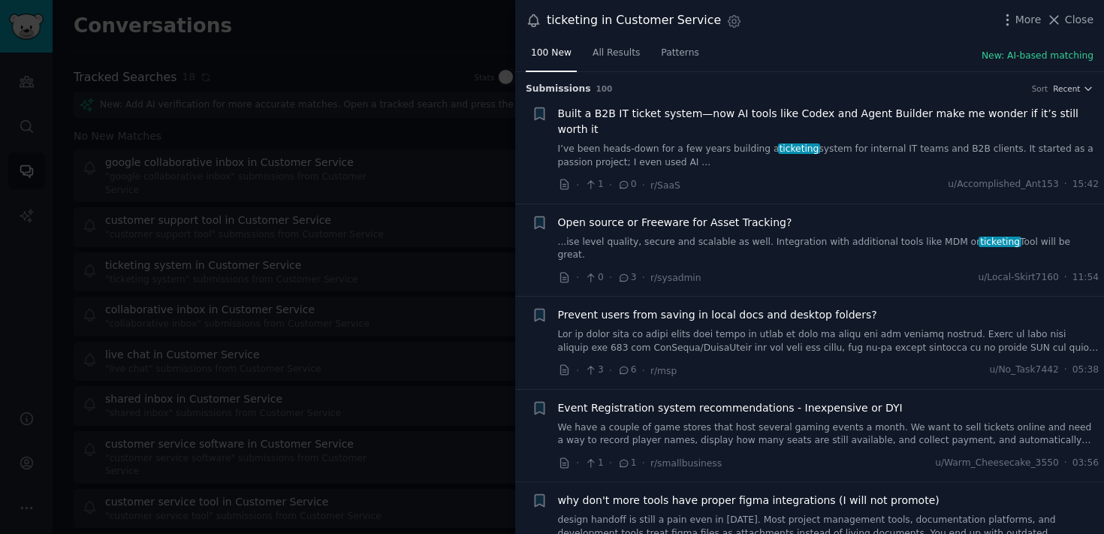
click at [733, 154] on div "Built a B2B IT ticket system—now AI tools like Codex and Agent Builder make me …" at bounding box center [829, 149] width 542 height 87
click at [736, 143] on link "I’ve been heads‑down for a few years building a ticketing system for internal I…" at bounding box center [829, 156] width 542 height 26
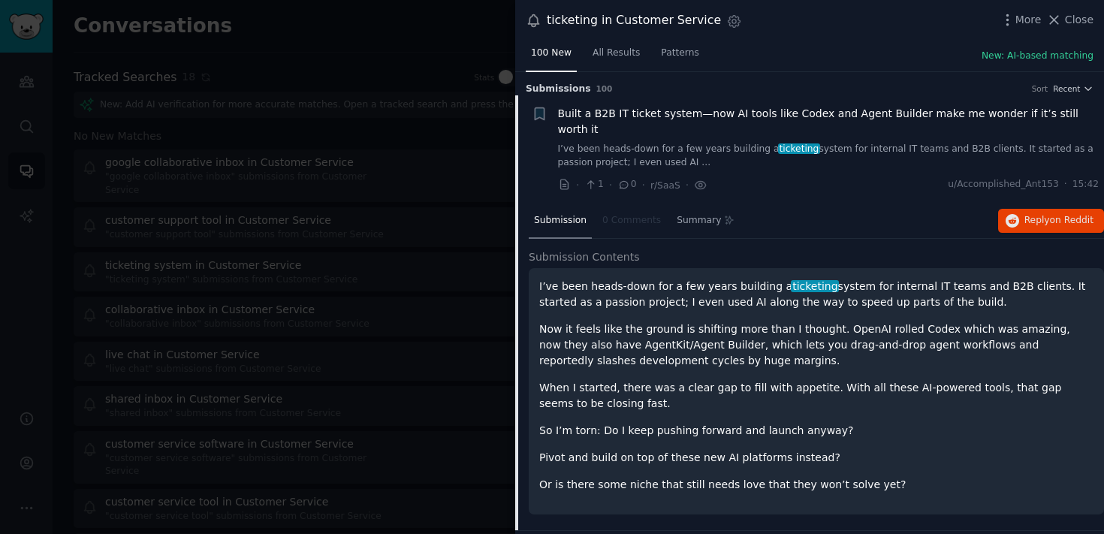
scroll to position [23, 0]
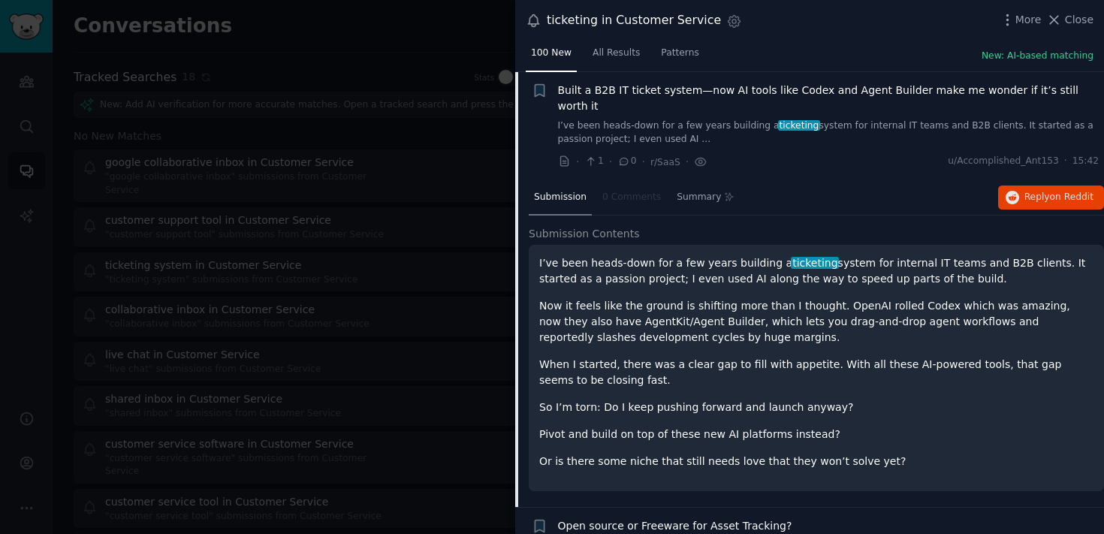
click at [747, 119] on link "I’ve been heads‑down for a few years building a ticketing system for internal I…" at bounding box center [829, 132] width 542 height 26
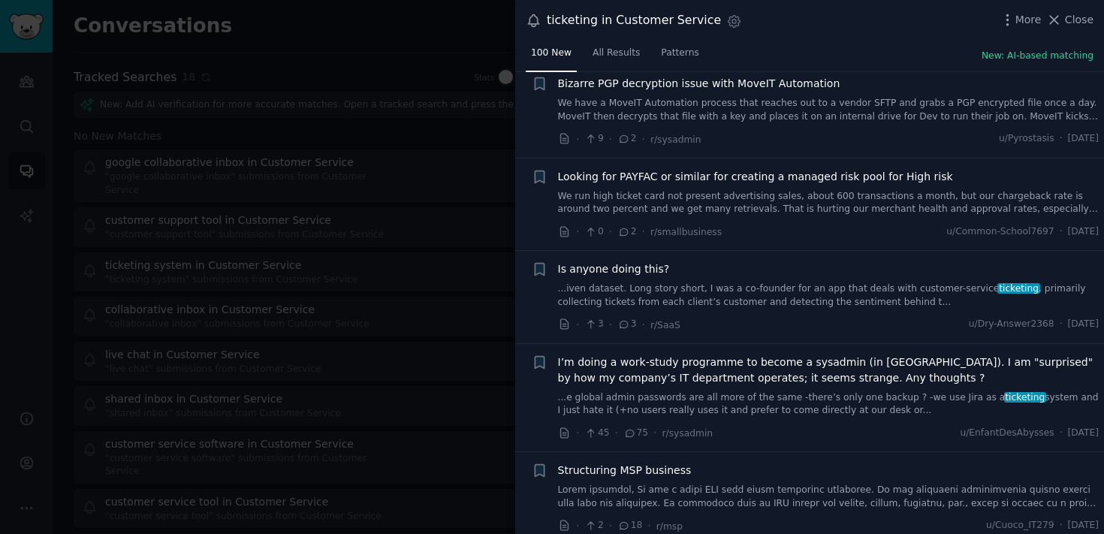
scroll to position [2997, 0]
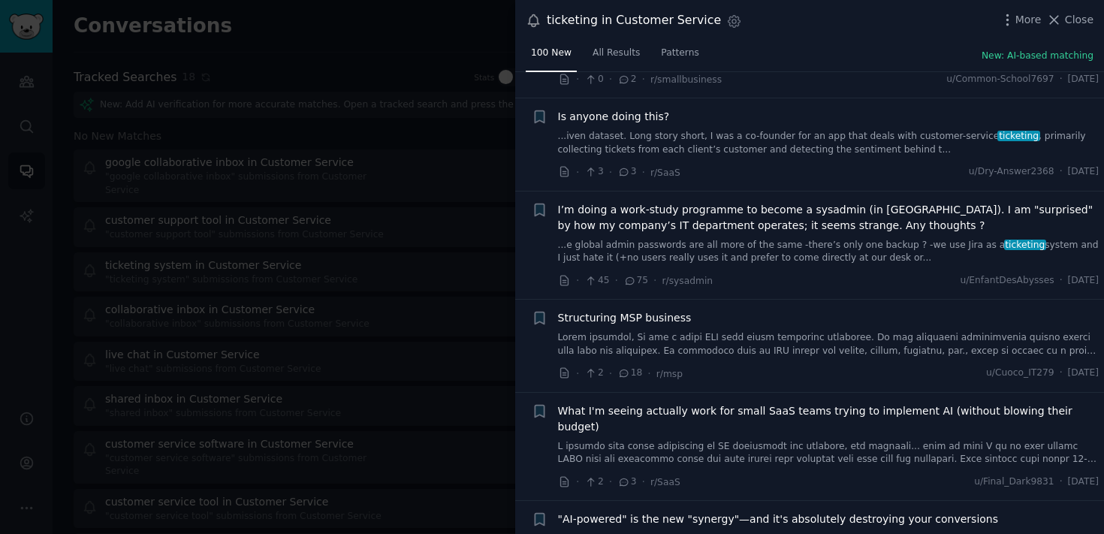
click at [306, 366] on div at bounding box center [552, 267] width 1104 height 534
